Goal: Obtain resource: Download file/media

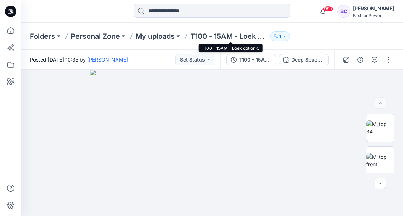
click at [225, 33] on p "T100 - 15AM - Loek option C" at bounding box center [228, 36] width 77 height 10
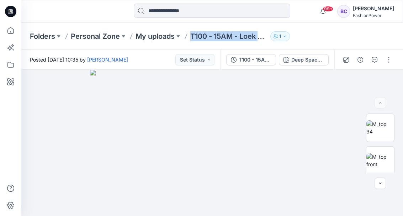
click at [225, 33] on p "T100 - 15AM - Loek option C" at bounding box center [228, 36] width 77 height 10
click at [260, 60] on div "T100 - 15AM - Loek option C (3)" at bounding box center [255, 60] width 33 height 8
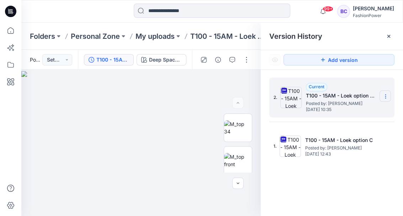
click at [389, 94] on section at bounding box center [384, 95] width 11 height 11
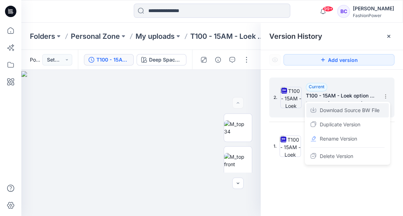
click at [364, 109] on span "Download Source BW File" at bounding box center [350, 110] width 60 height 9
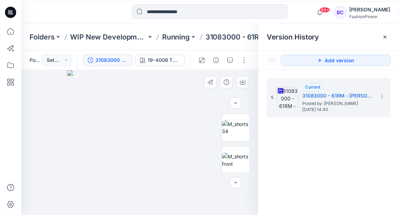
scroll to position [71, 0]
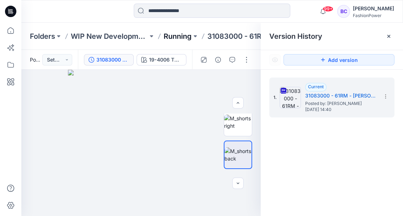
click at [180, 34] on p "Running" at bounding box center [178, 36] width 28 height 10
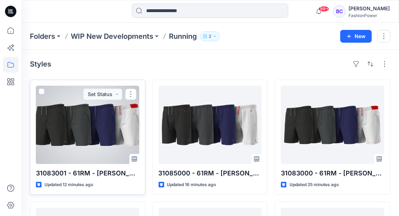
click at [91, 133] on div at bounding box center [87, 125] width 103 height 78
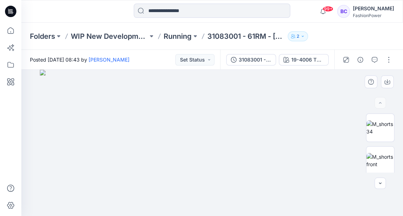
drag, startPoint x: 154, startPoint y: 85, endPoint x: 160, endPoint y: 116, distance: 31.2
click at [160, 116] on img at bounding box center [212, 143] width 344 height 146
click at [189, 35] on p "Running" at bounding box center [178, 36] width 28 height 10
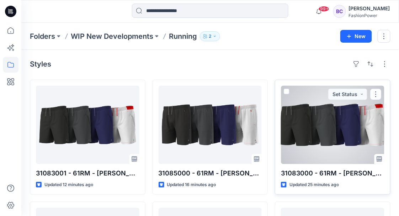
click at [330, 129] on div at bounding box center [332, 125] width 103 height 78
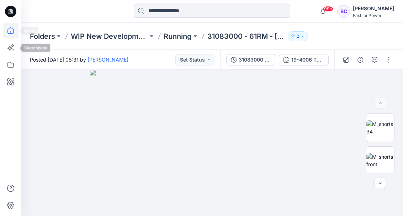
click at [11, 34] on icon at bounding box center [11, 31] width 16 height 16
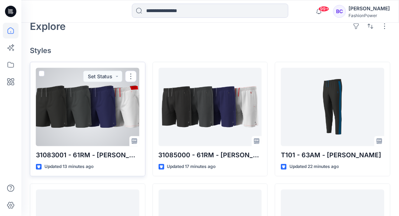
scroll to position [237, 0]
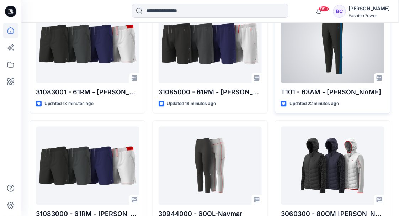
click at [337, 67] on div at bounding box center [332, 44] width 103 height 78
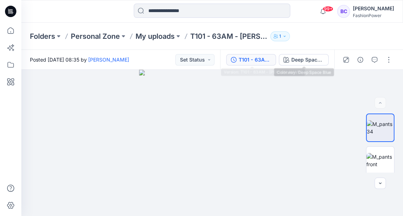
click at [274, 61] on button "T101 - 63AM - Logan" at bounding box center [251, 59] width 50 height 11
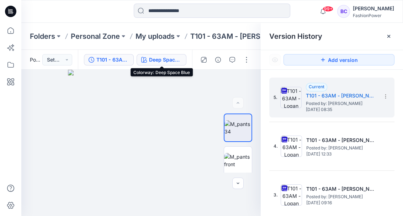
click at [162, 64] on button "Deep Space Blue" at bounding box center [162, 59] width 50 height 11
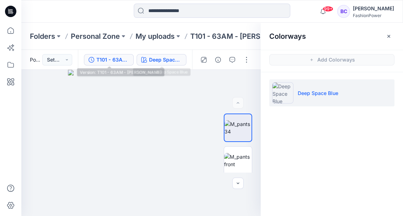
click at [122, 57] on div "T101 - 63AM - Logan" at bounding box center [112, 60] width 33 height 8
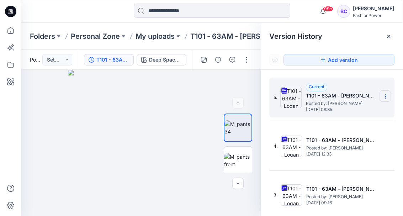
click at [383, 94] on icon at bounding box center [386, 96] width 6 height 6
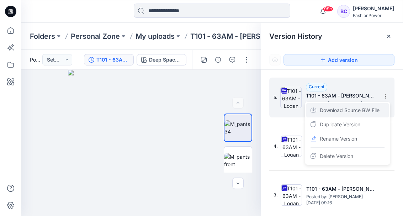
click at [379, 108] on span "Download Source BW File" at bounding box center [350, 110] width 60 height 9
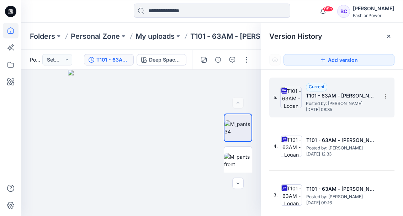
click at [7, 29] on icon at bounding box center [11, 31] width 16 height 16
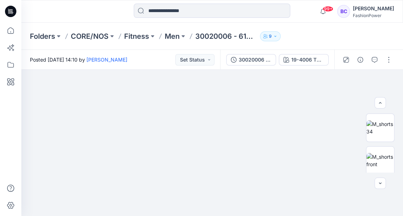
click at [237, 101] on img at bounding box center [212, 131] width 192 height 169
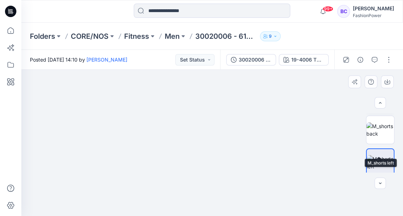
scroll to position [47, 0]
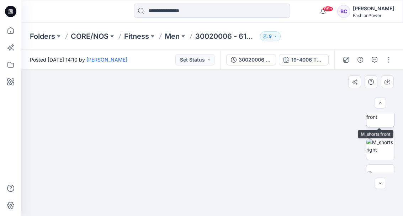
click at [381, 121] on img at bounding box center [380, 113] width 28 height 15
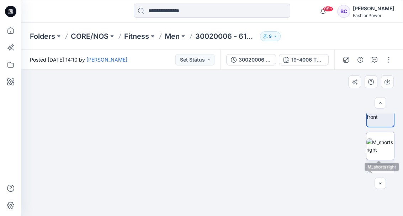
click at [384, 148] on img at bounding box center [380, 145] width 28 height 15
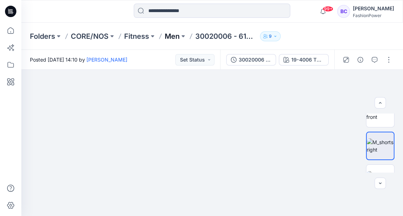
click at [173, 34] on p "Men" at bounding box center [172, 36] width 15 height 10
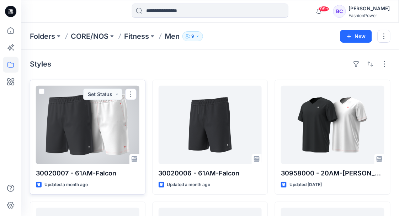
click at [96, 119] on div at bounding box center [87, 125] width 103 height 78
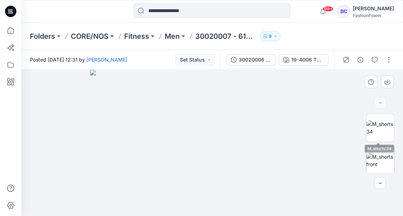
click at [387, 164] on img at bounding box center [380, 160] width 28 height 15
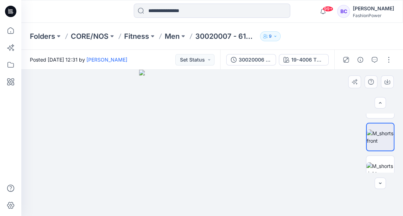
click at [376, 152] on div at bounding box center [380, 142] width 28 height 59
click at [380, 170] on img at bounding box center [380, 169] width 28 height 15
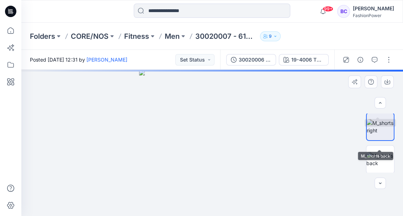
scroll to position [95, 0]
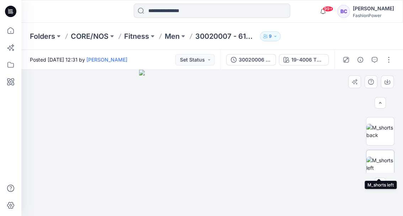
click at [379, 166] on img at bounding box center [380, 163] width 28 height 15
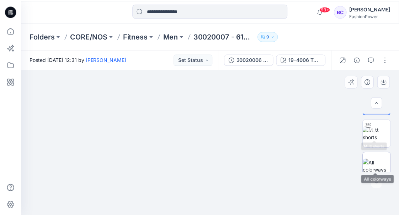
scroll to position [165, 0]
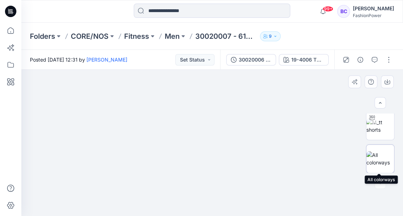
click at [376, 147] on div at bounding box center [380, 158] width 28 height 28
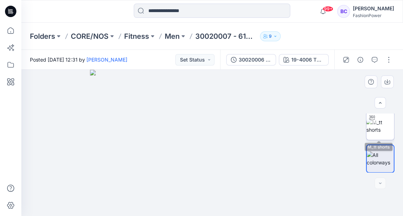
click at [379, 127] on img at bounding box center [380, 125] width 28 height 15
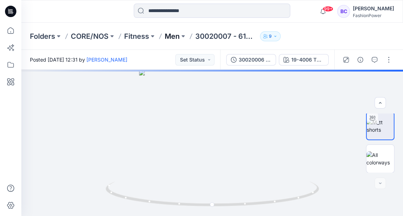
click at [167, 35] on p "Men" at bounding box center [172, 36] width 15 height 10
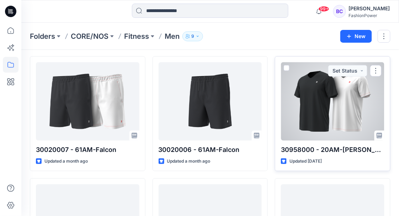
scroll to position [118, 0]
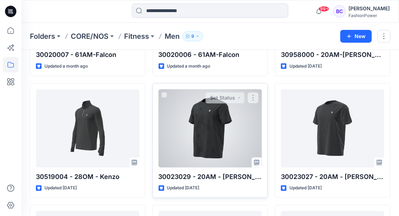
click at [234, 131] on div at bounding box center [210, 128] width 103 height 78
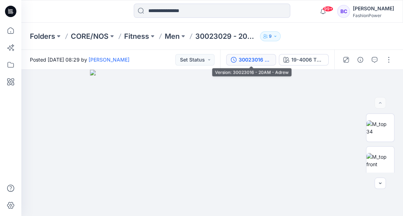
click at [245, 59] on div "30023016 - 20AM - Adrew" at bounding box center [255, 60] width 33 height 8
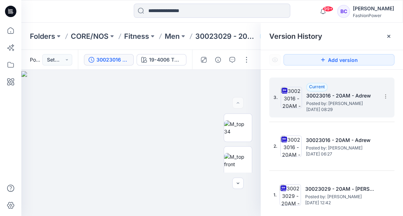
click at [391, 92] on div "3. Current 30023016 - 20AM - Adrew Posted by: Guerline Kamp Tuesday, May 20, 20…" at bounding box center [331, 97] width 125 height 40
click at [384, 95] on icon at bounding box center [386, 96] width 6 height 6
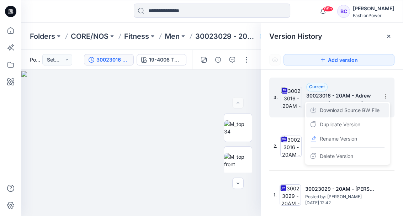
click at [360, 111] on span "Download Source BW File" at bounding box center [350, 110] width 60 height 9
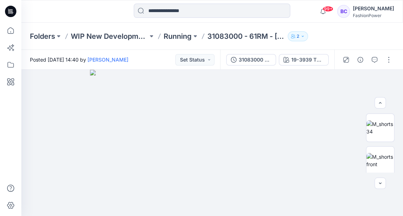
scroll to position [165, 0]
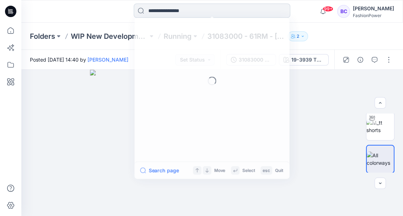
click at [190, 17] on input at bounding box center [212, 11] width 156 height 14
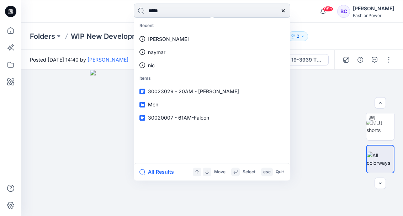
type input "******"
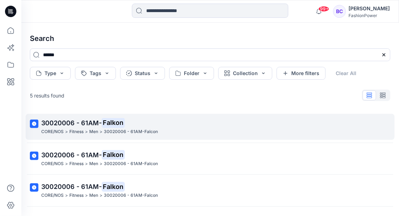
click at [132, 130] on p "30020006 - 61AM-Falcon" at bounding box center [131, 131] width 54 height 7
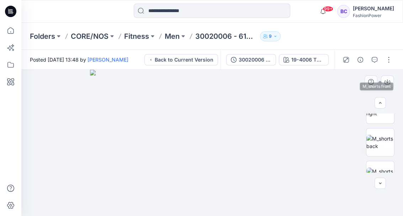
scroll to position [95, 0]
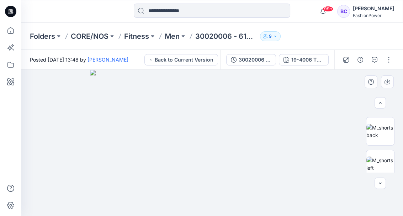
click at [384, 146] on div at bounding box center [380, 142] width 28 height 59
click at [381, 161] on img at bounding box center [380, 163] width 28 height 15
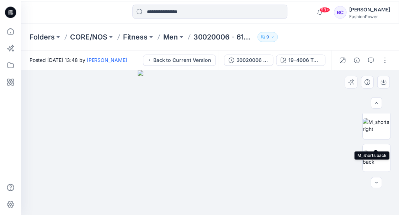
scroll to position [0, 0]
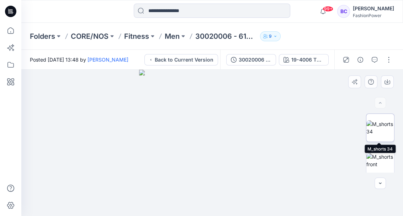
click at [384, 121] on img at bounding box center [380, 127] width 28 height 15
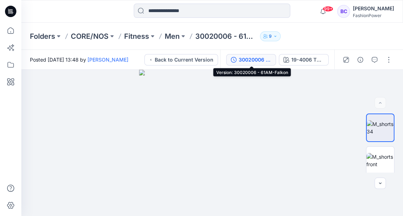
click at [256, 60] on div "30020006 - 61AM-Falkon" at bounding box center [255, 60] width 33 height 8
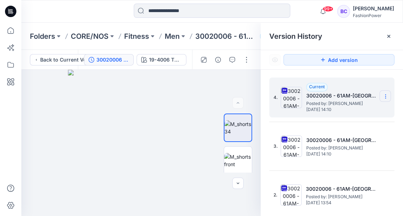
click at [383, 98] on icon at bounding box center [386, 96] width 6 height 6
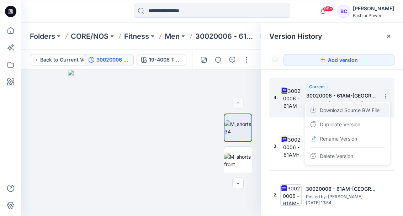
click at [381, 108] on div "Download Source BW File" at bounding box center [347, 110] width 82 height 14
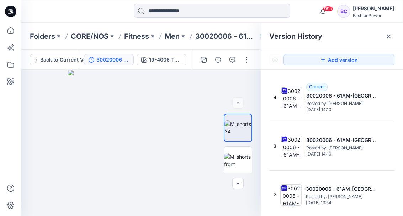
drag, startPoint x: 312, startPoint y: 86, endPoint x: 228, endPoint y: 23, distance: 105.4
click at [228, 23] on div "Folders CORE/NOS Fitness Men 30020006 - 61AM-Falcon 9" at bounding box center [211, 36] width 381 height 27
click at [181, 35] on button at bounding box center [183, 36] width 7 height 10
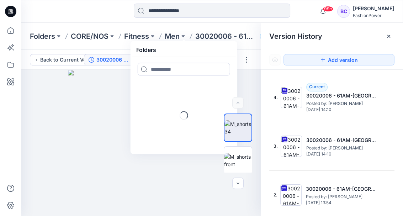
click at [177, 36] on p "Men" at bounding box center [172, 36] width 15 height 10
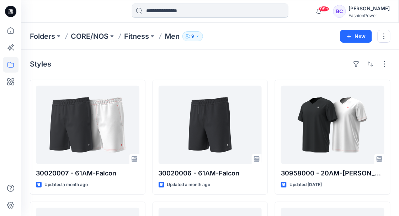
click at [166, 16] on input at bounding box center [210, 11] width 156 height 14
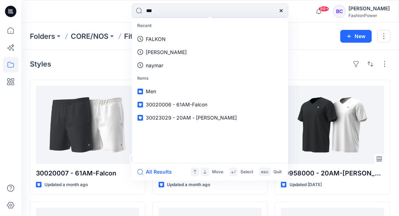
type input "****"
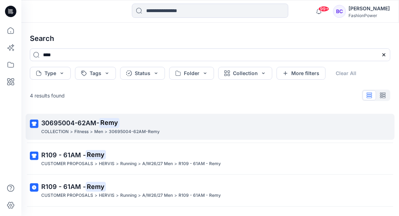
click at [149, 115] on link "30695004-62AM- Remy COLLECTION > Fitness > Men > 30695004-62AM-Remy" at bounding box center [210, 127] width 369 height 26
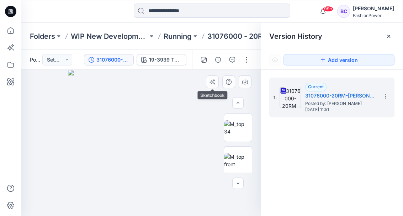
click at [198, 81] on img at bounding box center [141, 143] width 146 height 146
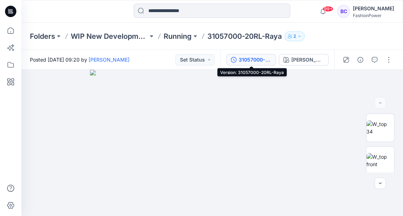
click at [242, 63] on div "31057000-20RL-Raya" at bounding box center [255, 60] width 33 height 8
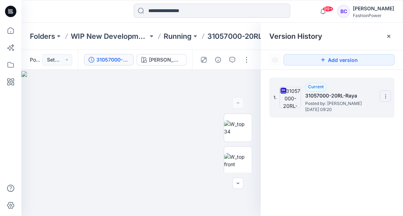
click at [385, 95] on icon at bounding box center [385, 95] width 0 height 0
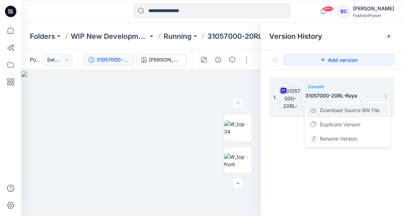
click at [373, 105] on div "Download Source BW File" at bounding box center [347, 110] width 82 height 14
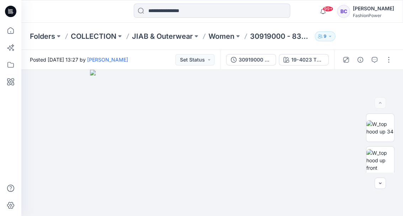
click at [20, 32] on div at bounding box center [10, 108] width 21 height 216
click at [15, 31] on icon at bounding box center [11, 31] width 16 height 16
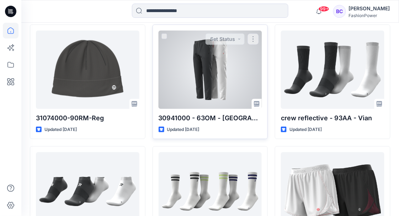
scroll to position [699, 0]
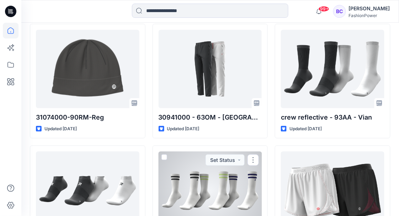
click at [223, 193] on div at bounding box center [210, 190] width 103 height 78
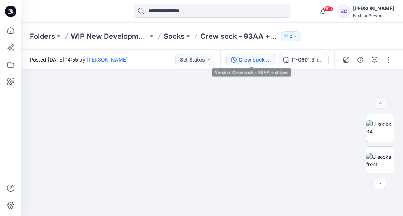
click at [249, 63] on div "Crew sock - 93AA + stripes" at bounding box center [255, 60] width 33 height 8
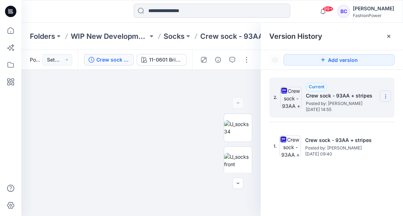
click at [387, 98] on icon at bounding box center [386, 96] width 6 height 6
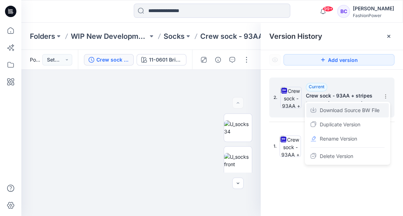
click at [367, 113] on span "Download Source BW File" at bounding box center [350, 110] width 60 height 9
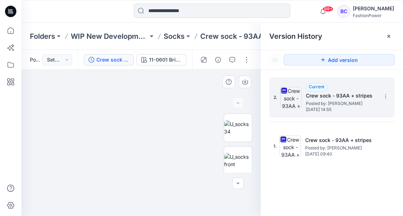
click at [116, 124] on img at bounding box center [141, 140] width 258 height 151
click at [248, 130] on img at bounding box center [238, 127] width 28 height 15
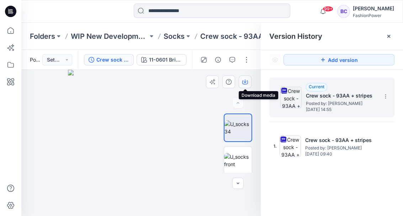
click at [246, 81] on icon "button" at bounding box center [245, 82] width 6 height 6
